Goal: Navigation & Orientation: Find specific page/section

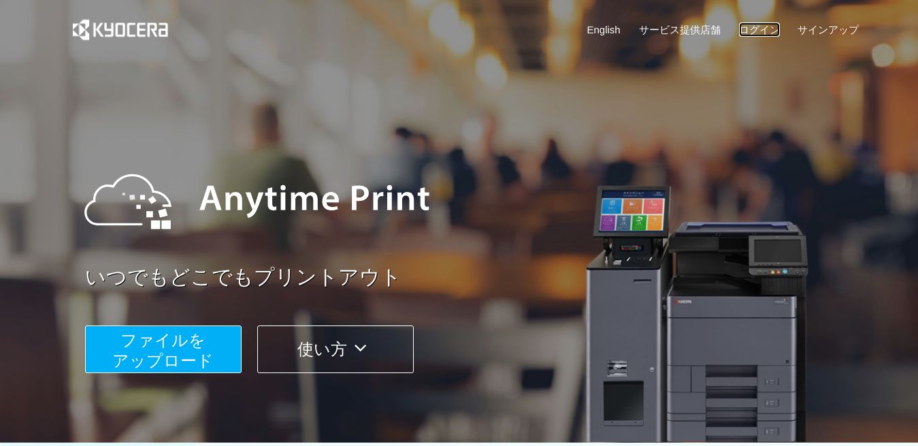
click at [766, 32] on link "ログイン" at bounding box center [759, 29] width 41 height 14
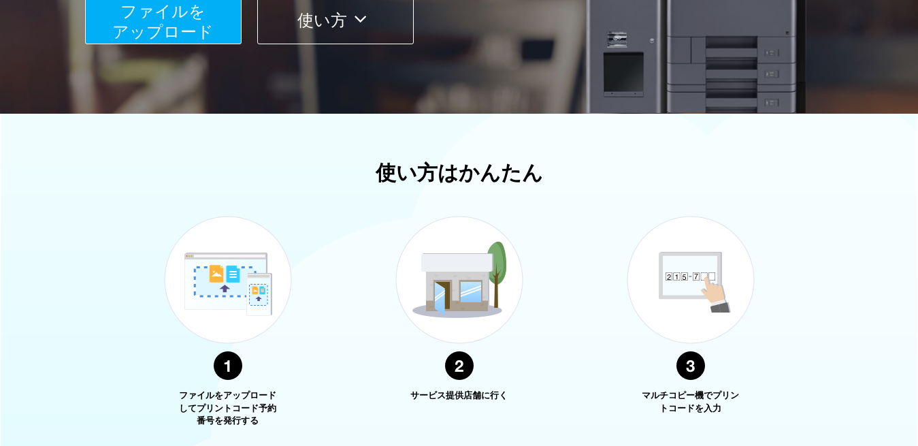
scroll to position [340, 0]
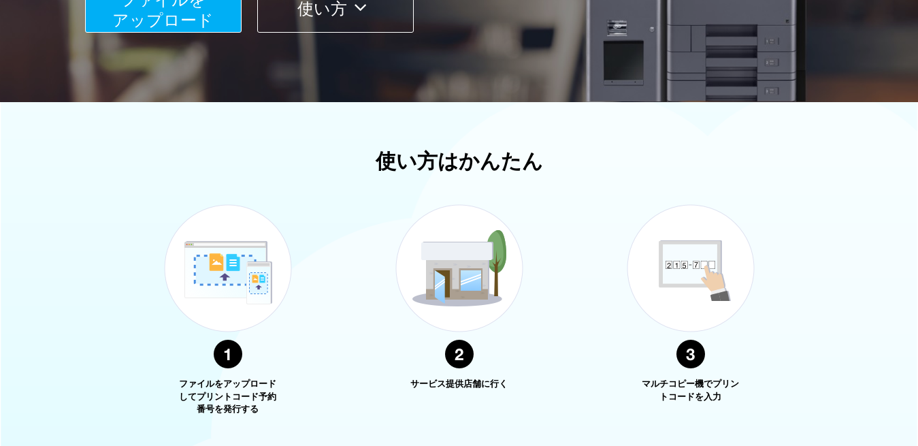
click at [457, 295] on img at bounding box center [459, 286] width 170 height 215
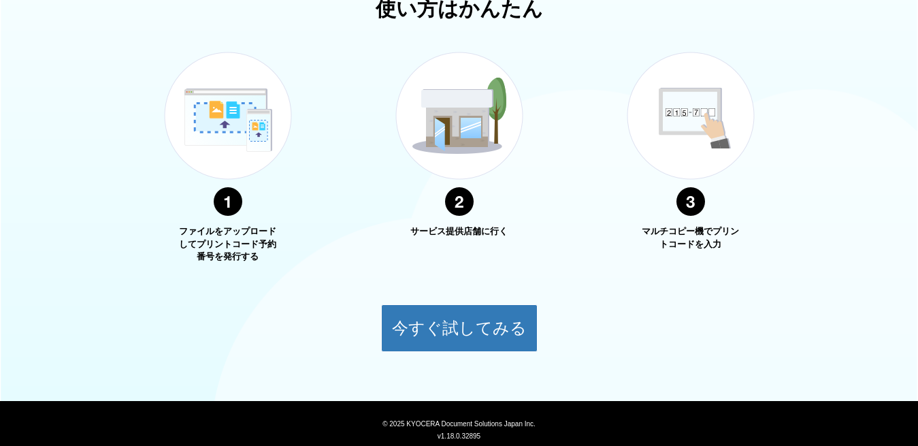
scroll to position [521, 0]
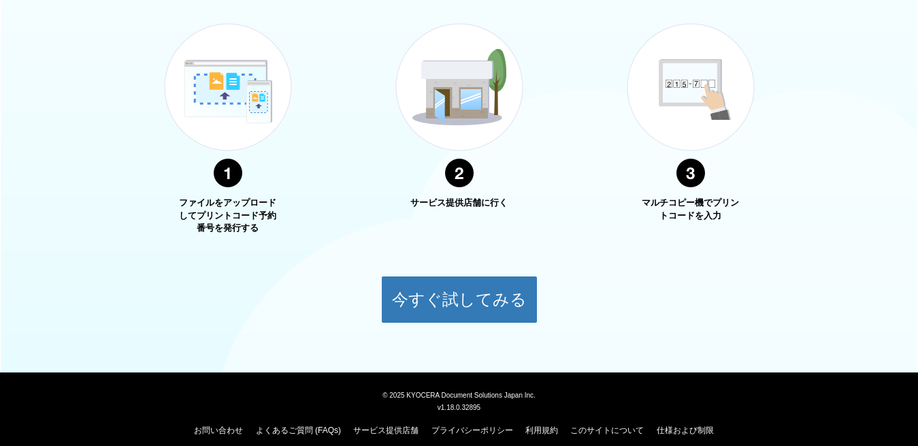
click at [447, 163] on img at bounding box center [459, 105] width 170 height 215
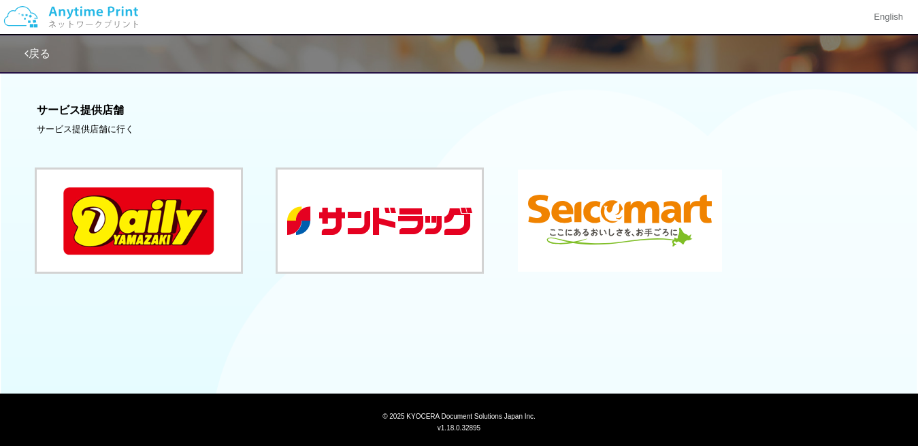
click at [568, 215] on button at bounding box center [620, 220] width 204 height 102
click at [144, 199] on button at bounding box center [139, 220] width 204 height 102
